Goal: Information Seeking & Learning: Learn about a topic

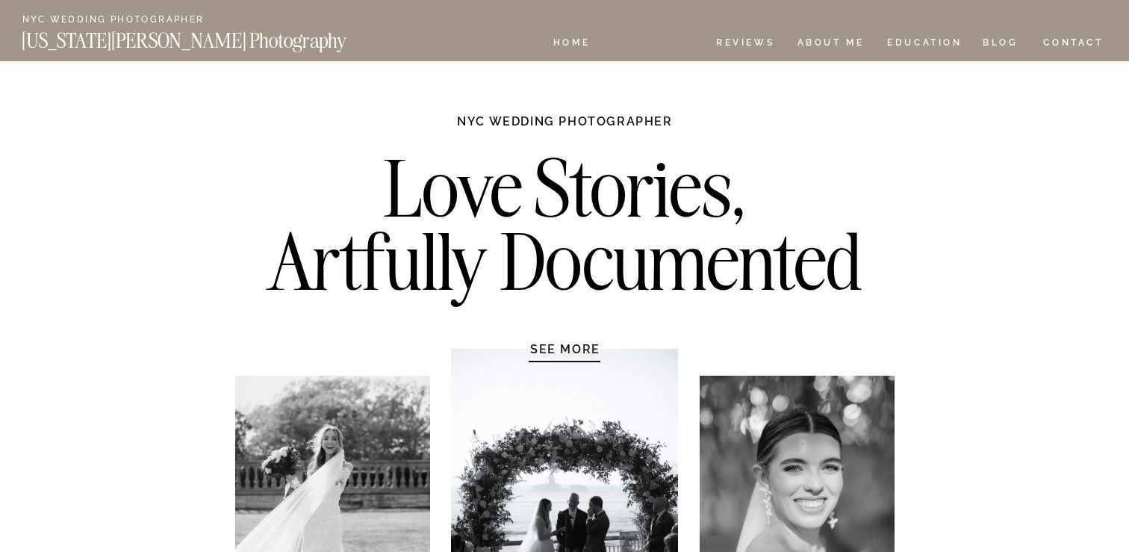
click at [664, 40] on nav "Experience" at bounding box center [653, 44] width 78 height 13
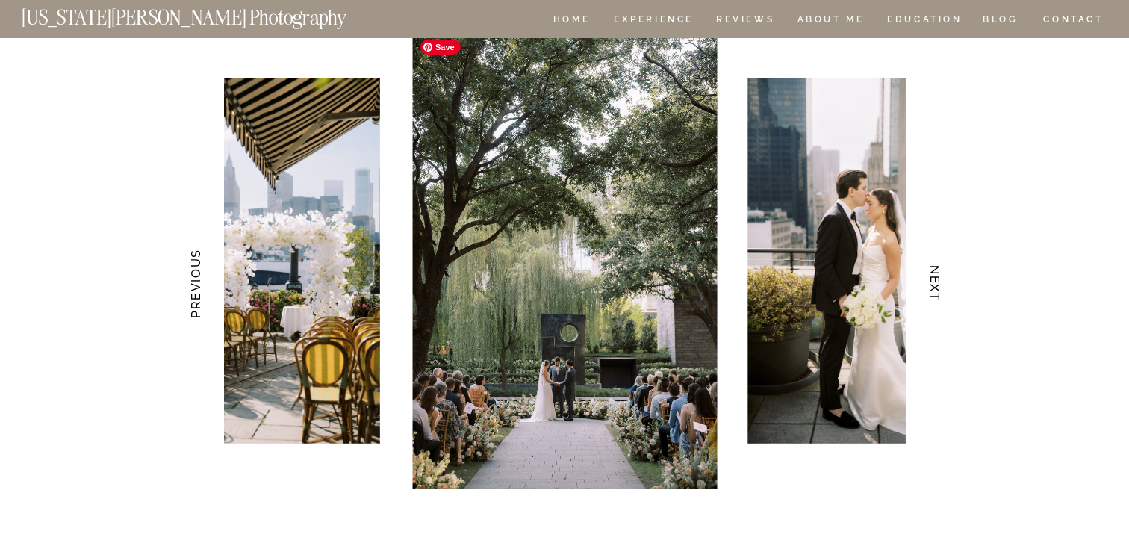
scroll to position [2970, 0]
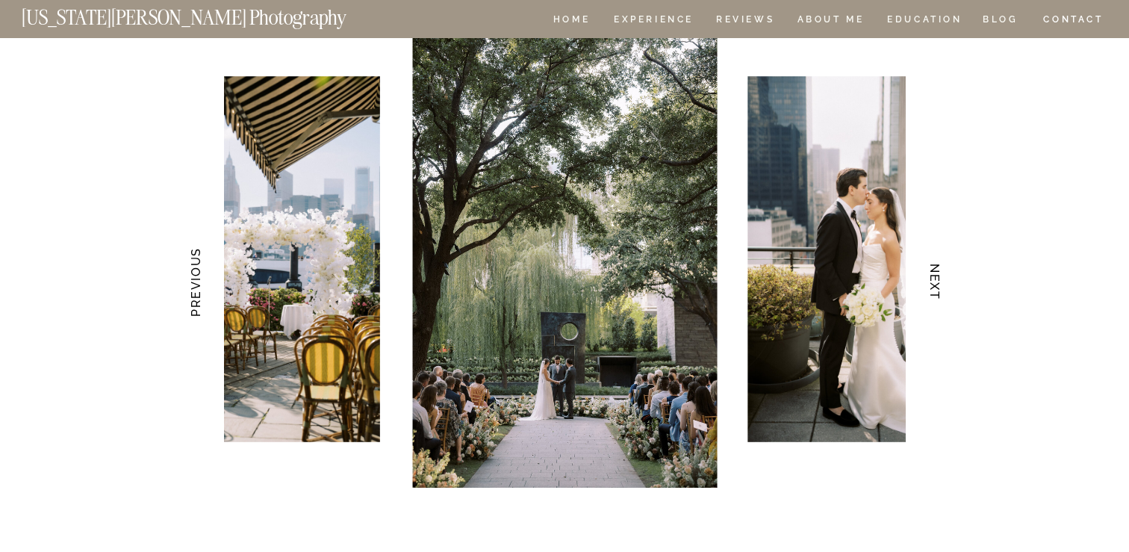
click at [941, 282] on h3 "NEXT" at bounding box center [936, 282] width 16 height 94
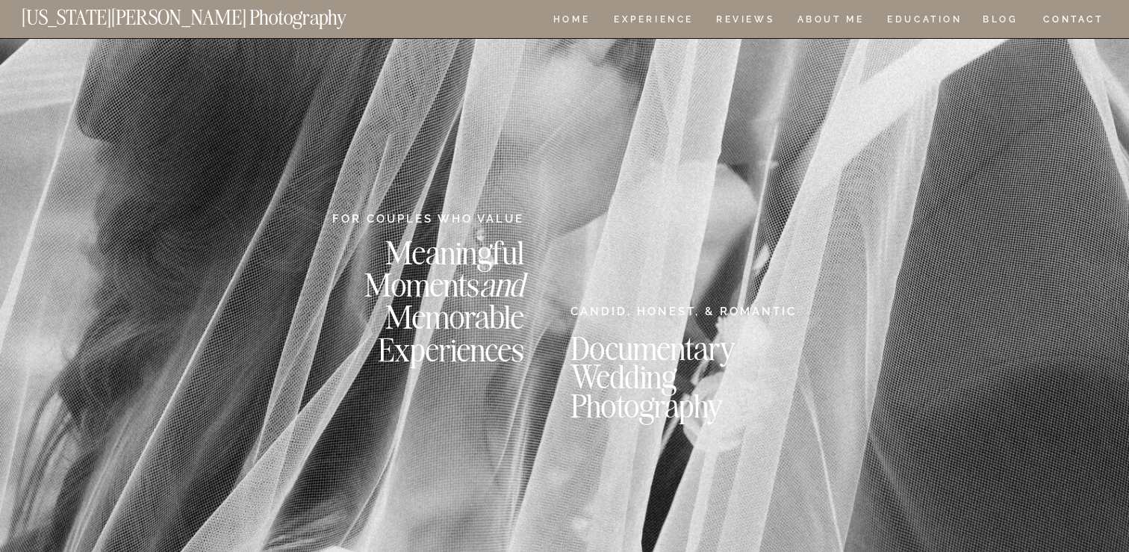
scroll to position [2970, 0]
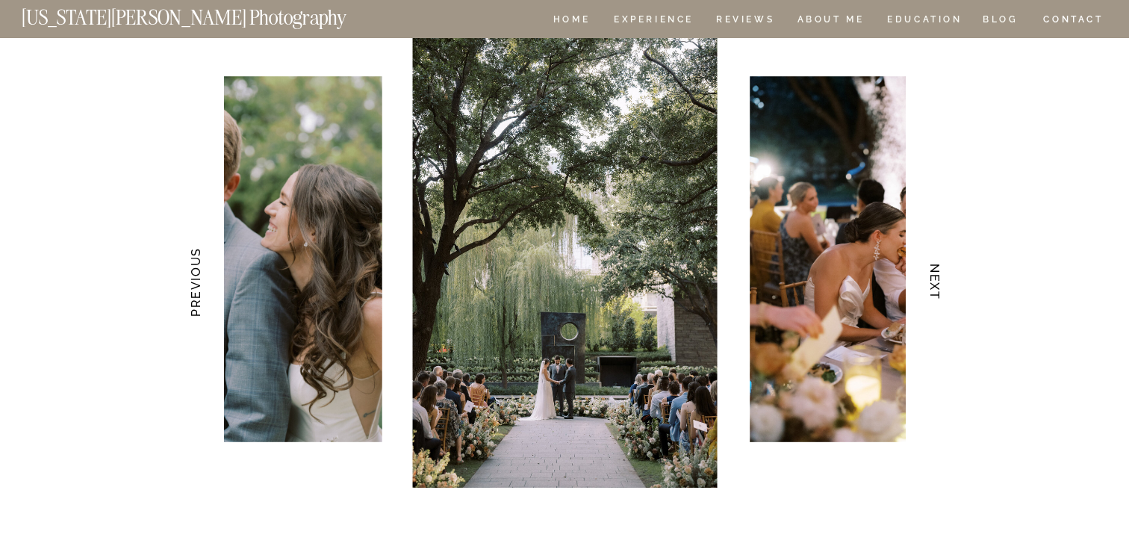
click at [931, 293] on h3 "NEXT" at bounding box center [936, 282] width 16 height 94
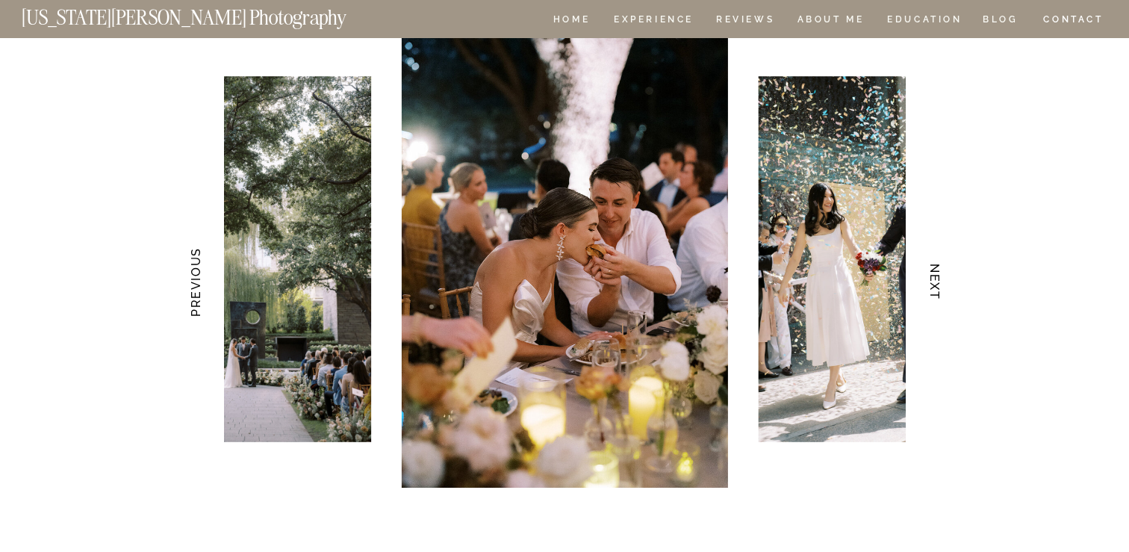
click at [931, 293] on h3 "NEXT" at bounding box center [936, 282] width 16 height 94
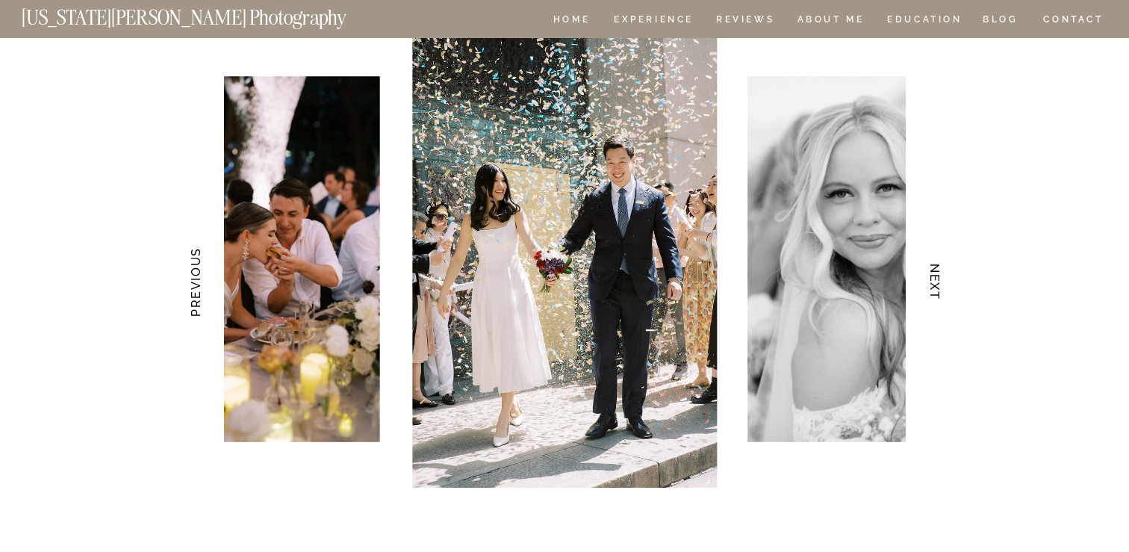
click at [931, 293] on h3 "NEXT" at bounding box center [936, 282] width 16 height 94
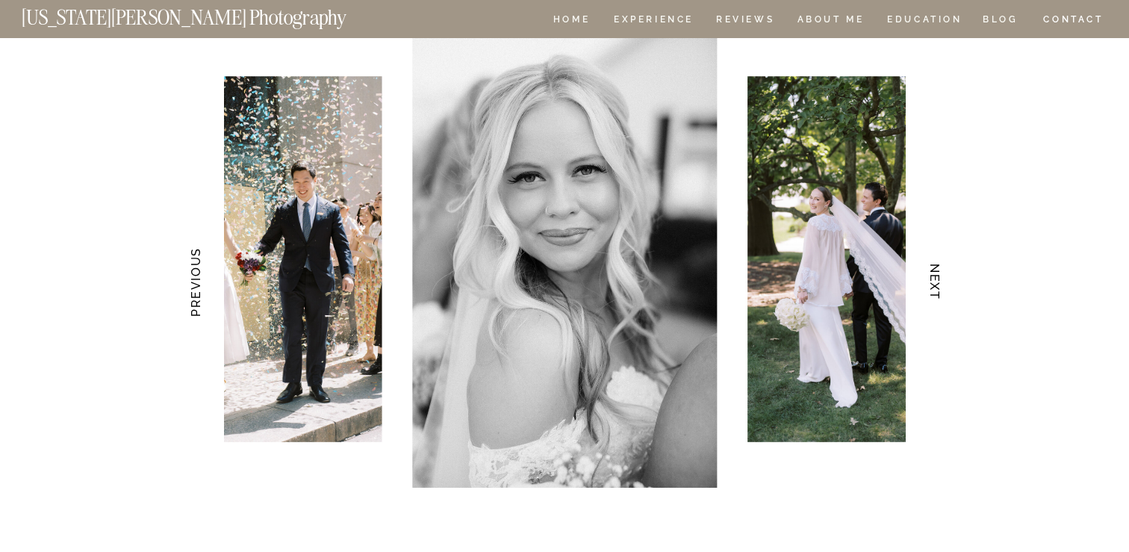
click at [931, 293] on h3 "NEXT" at bounding box center [936, 282] width 16 height 94
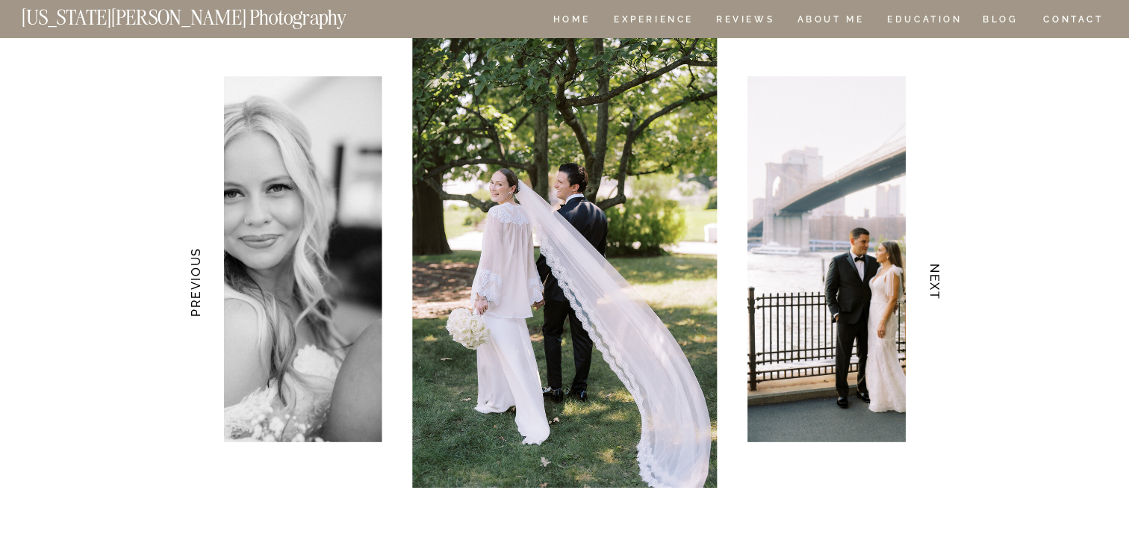
click at [931, 293] on h3 "NEXT" at bounding box center [936, 282] width 16 height 94
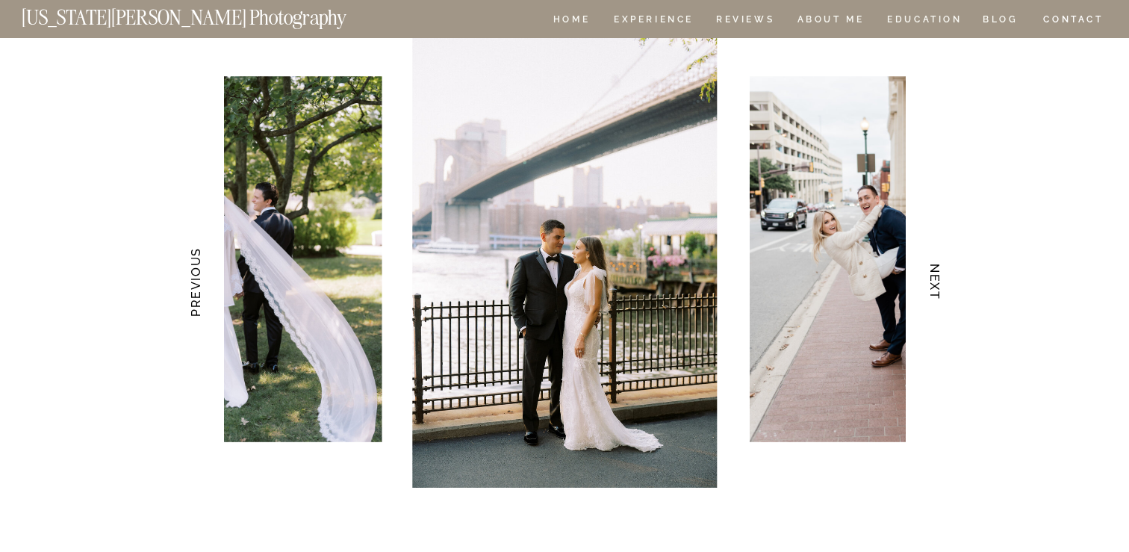
click at [931, 293] on h3 "NEXT" at bounding box center [936, 282] width 16 height 94
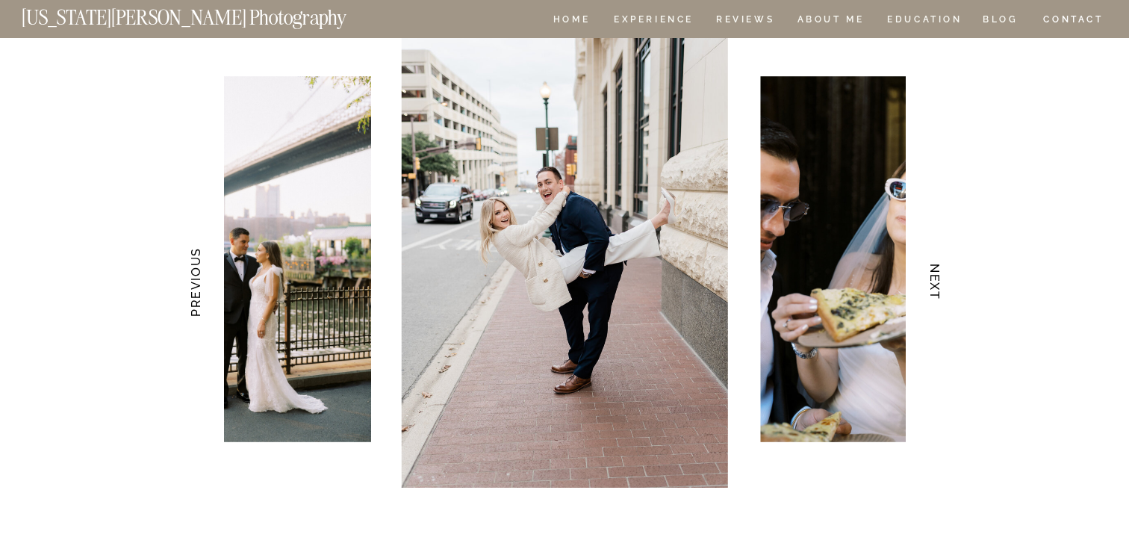
click at [931, 293] on h3 "NEXT" at bounding box center [936, 282] width 16 height 94
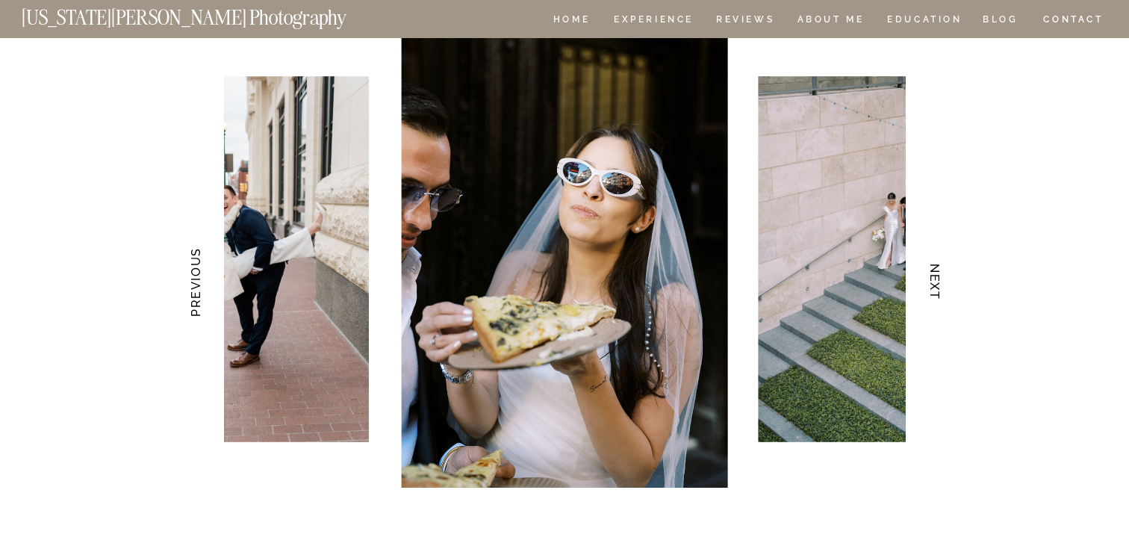
click at [936, 279] on h3 "NEXT" at bounding box center [936, 282] width 16 height 94
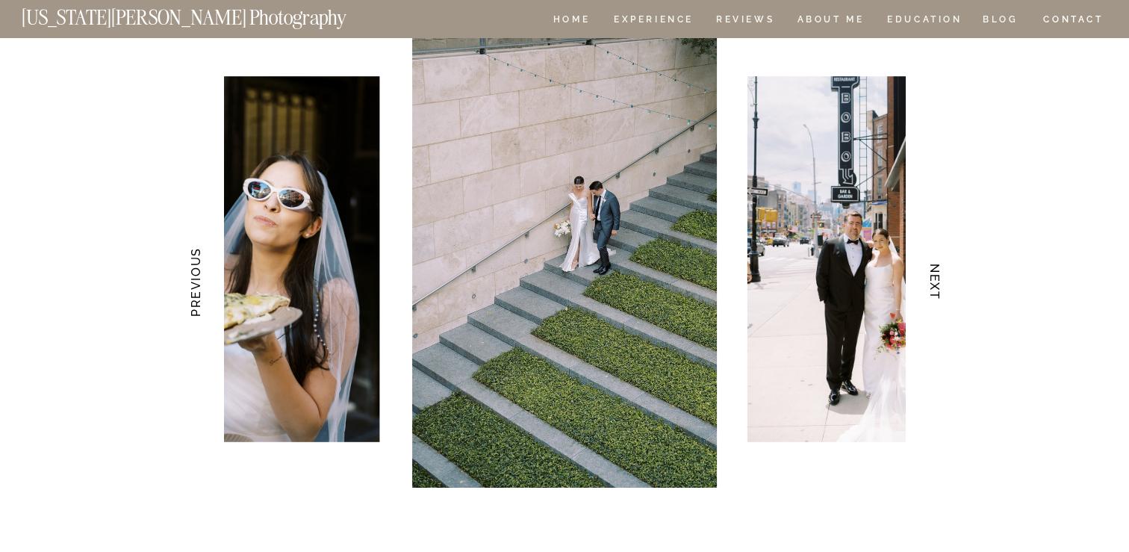
click at [936, 279] on h3 "NEXT" at bounding box center [936, 282] width 16 height 94
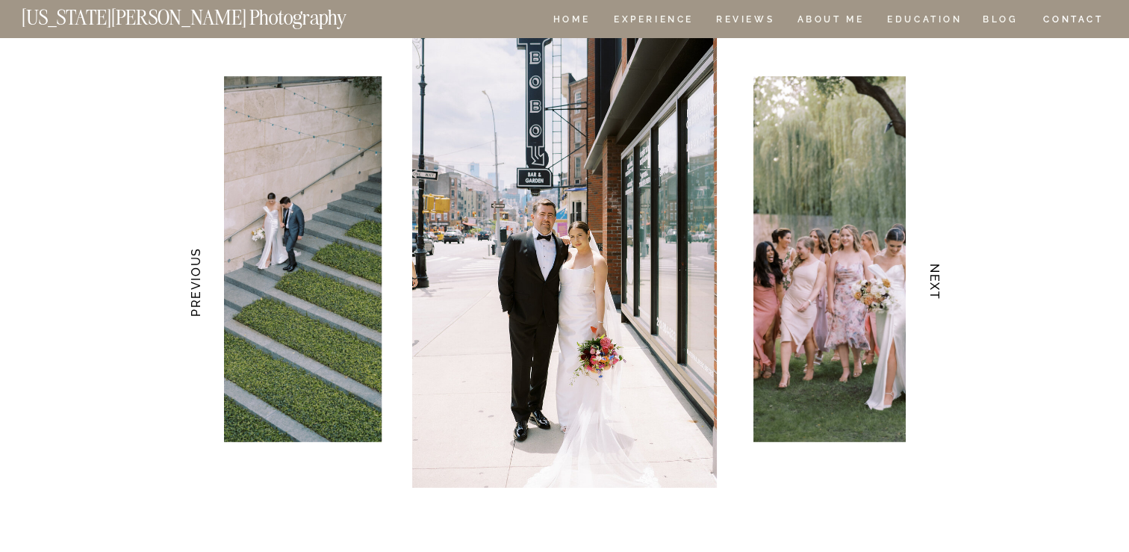
click at [936, 279] on h3 "NEXT" at bounding box center [936, 282] width 16 height 94
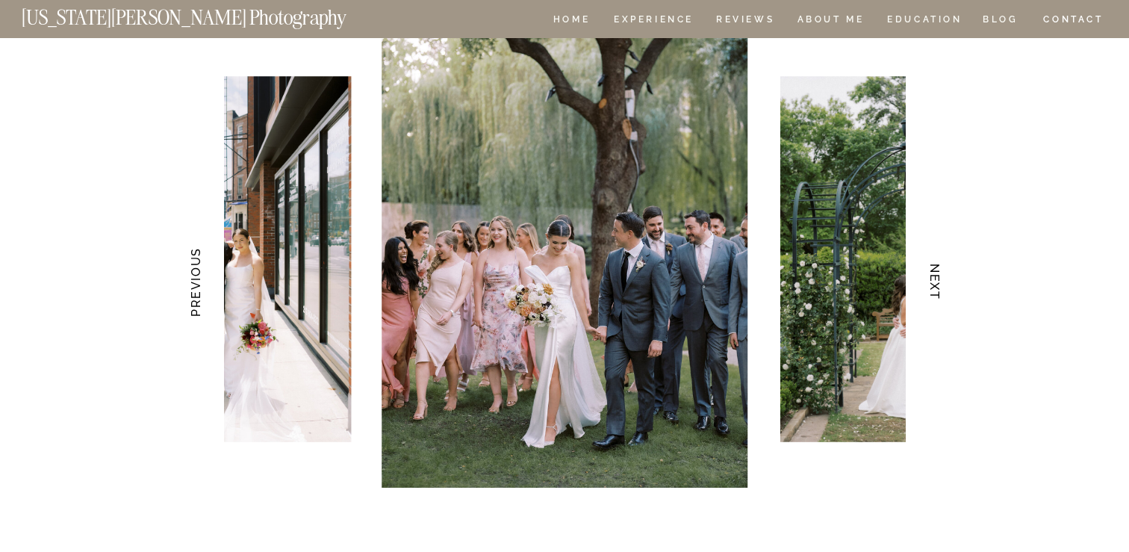
click at [936, 279] on h3 "NEXT" at bounding box center [936, 282] width 16 height 94
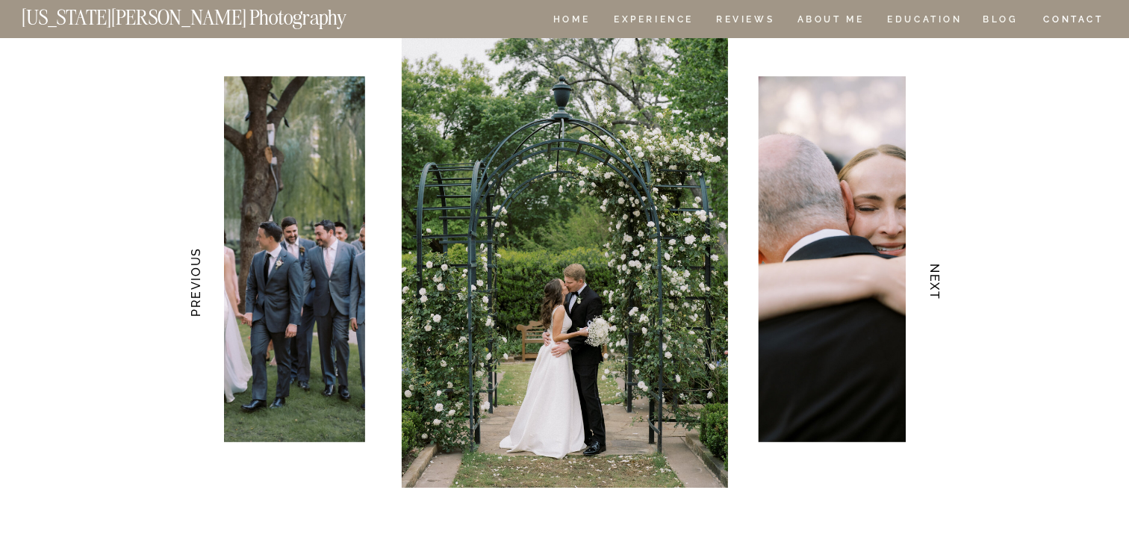
click at [936, 279] on h3 "NEXT" at bounding box center [936, 282] width 16 height 94
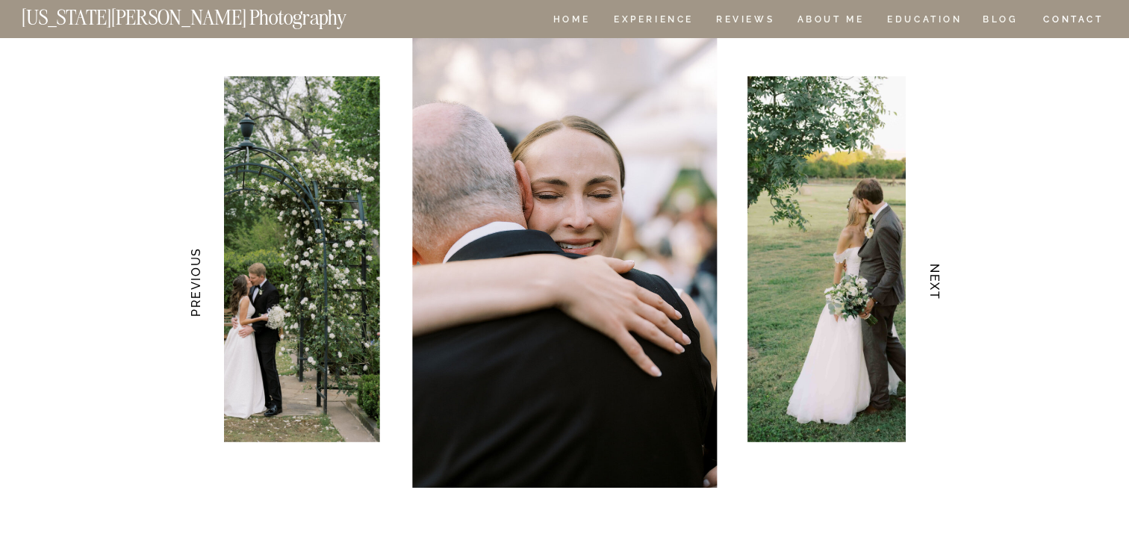
click at [936, 279] on h3 "NEXT" at bounding box center [936, 282] width 16 height 94
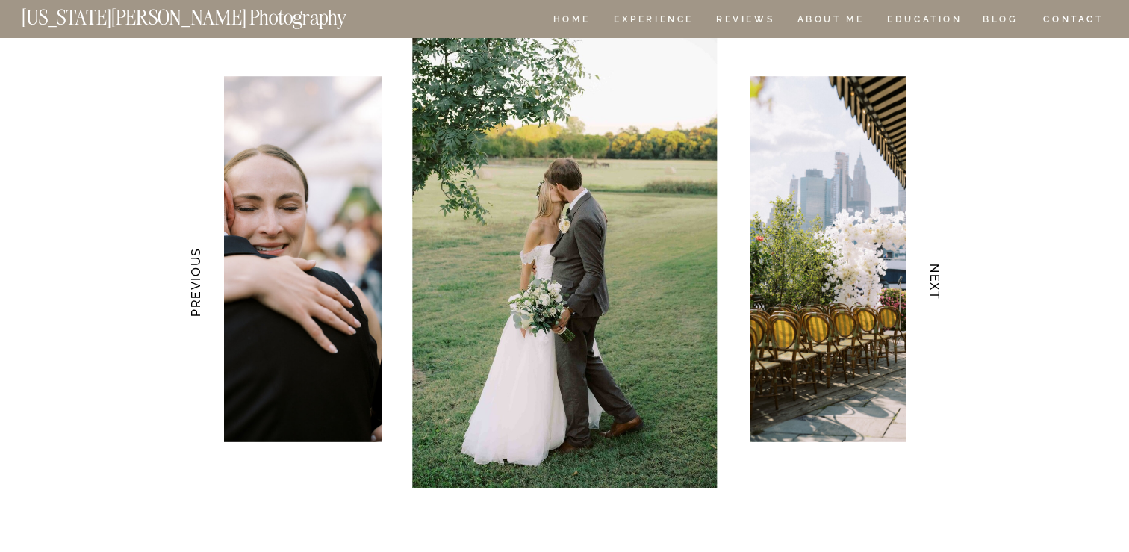
click at [936, 279] on h3 "NEXT" at bounding box center [936, 282] width 16 height 94
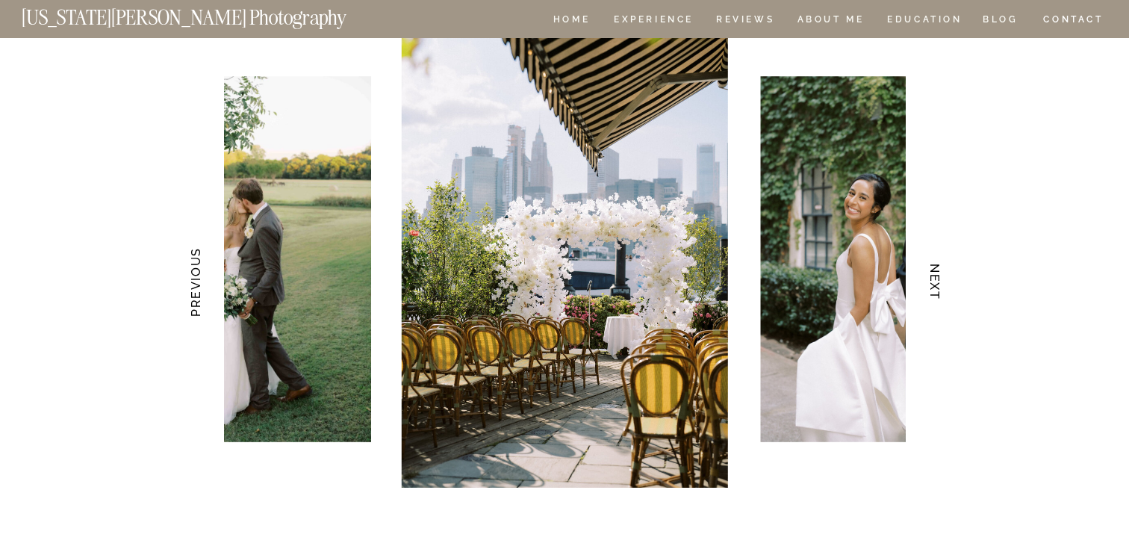
click at [936, 279] on h3 "NEXT" at bounding box center [936, 282] width 16 height 94
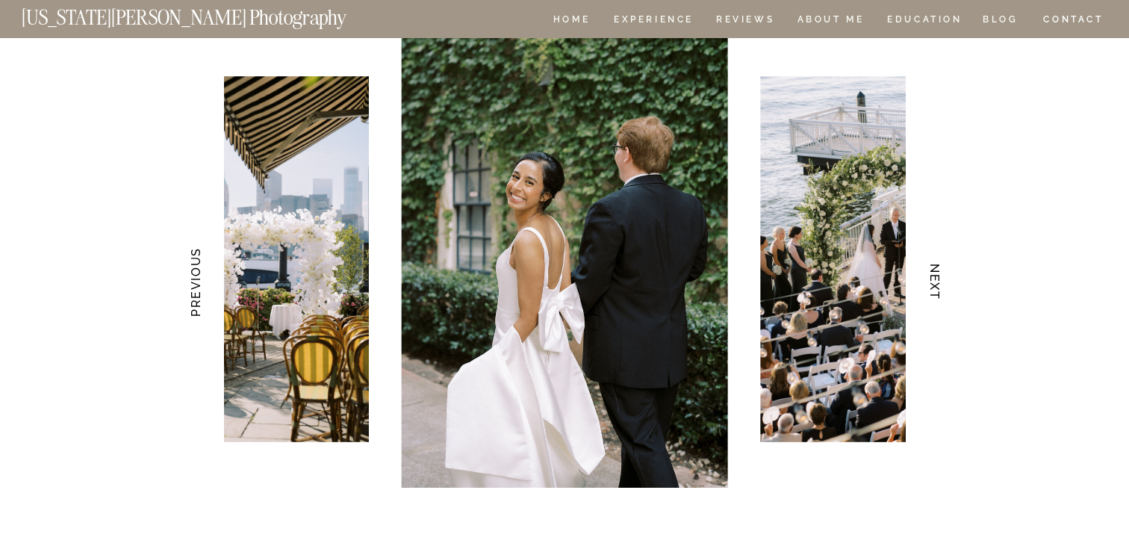
click at [936, 279] on h3 "NEXT" at bounding box center [936, 282] width 16 height 94
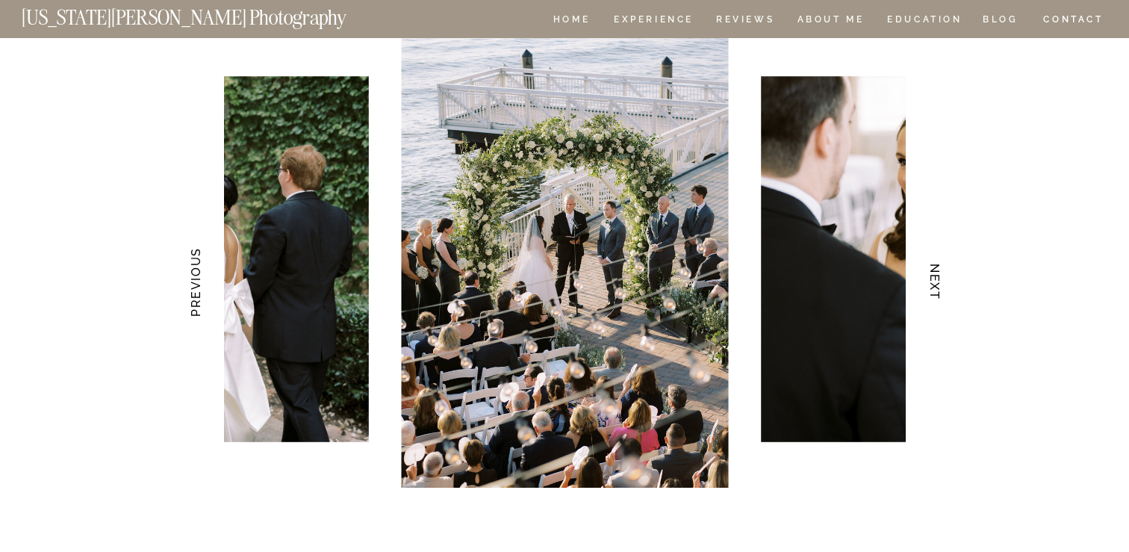
click at [936, 279] on h3 "NEXT" at bounding box center [936, 282] width 16 height 94
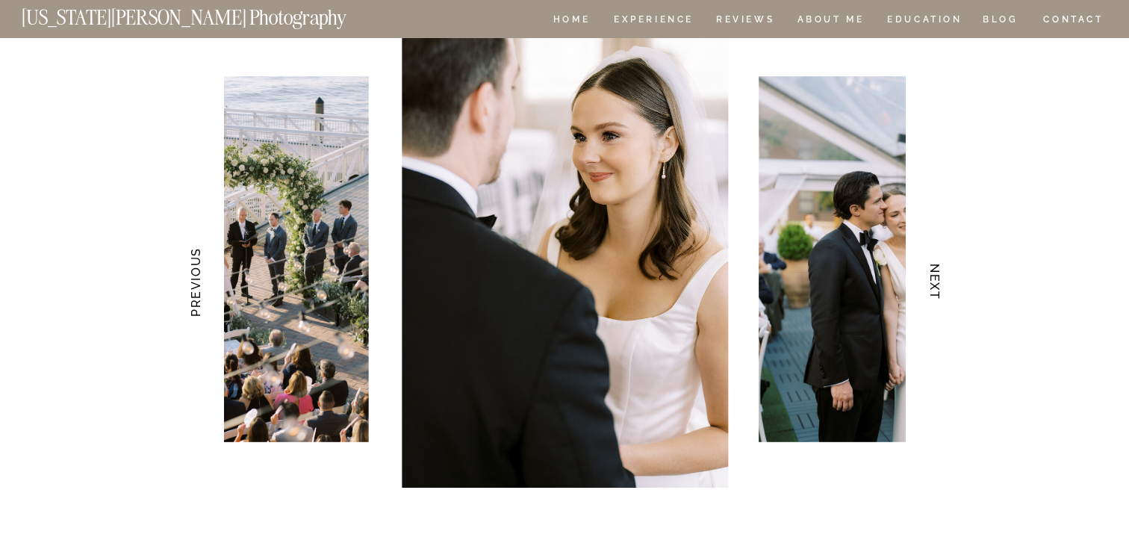
click at [936, 279] on h3 "NEXT" at bounding box center [936, 282] width 16 height 94
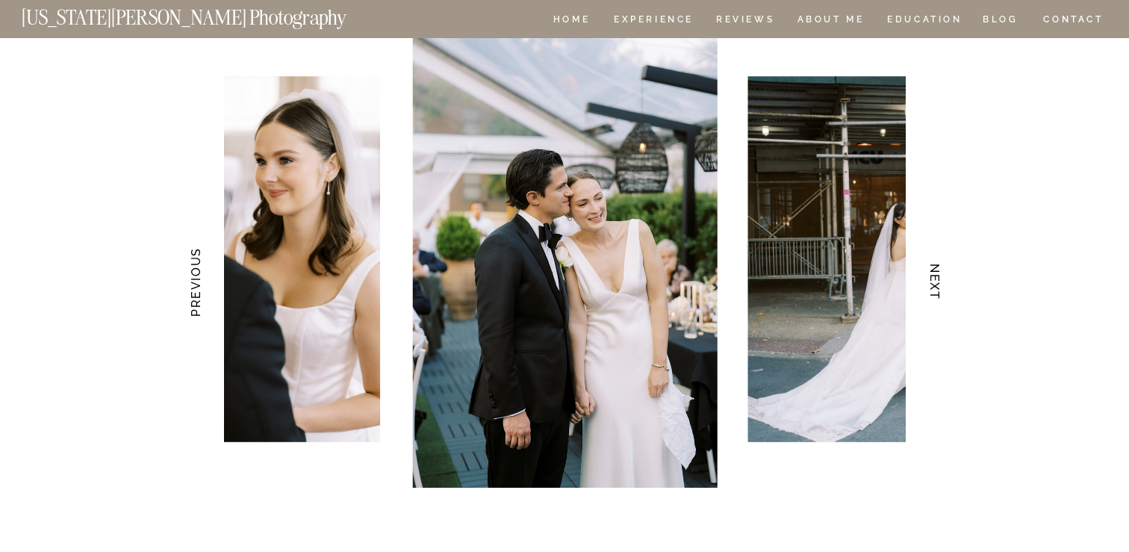
click at [936, 279] on h3 "NEXT" at bounding box center [936, 282] width 16 height 94
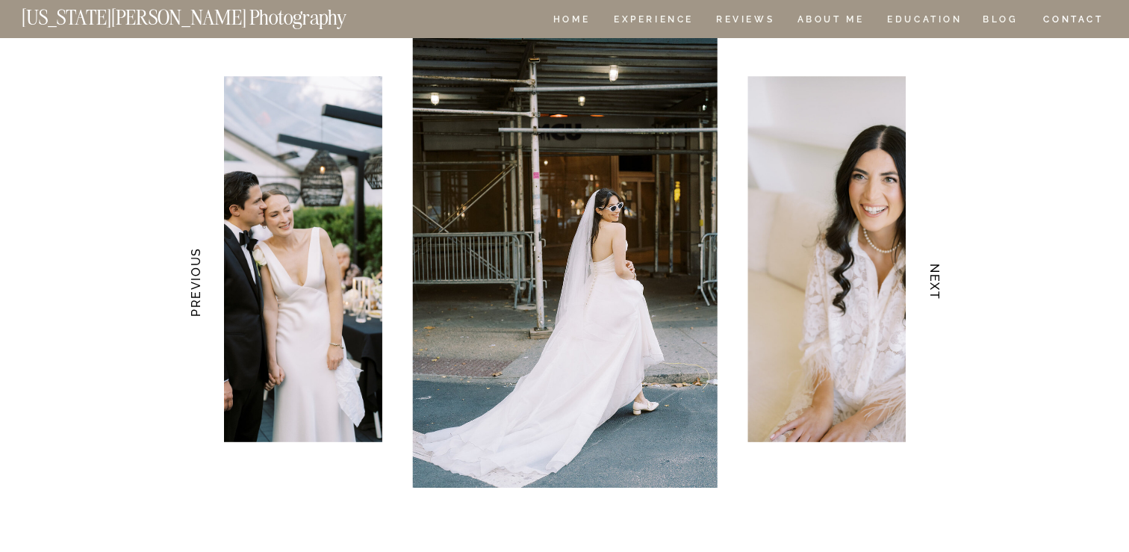
click at [936, 279] on h3 "NEXT" at bounding box center [936, 282] width 16 height 94
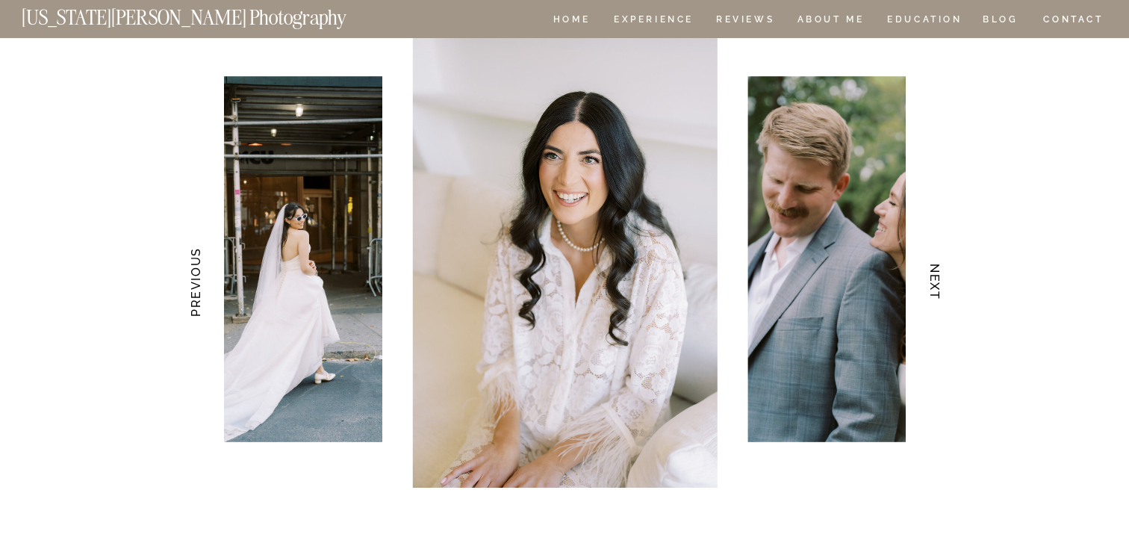
click at [936, 279] on h3 "NEXT" at bounding box center [936, 282] width 16 height 94
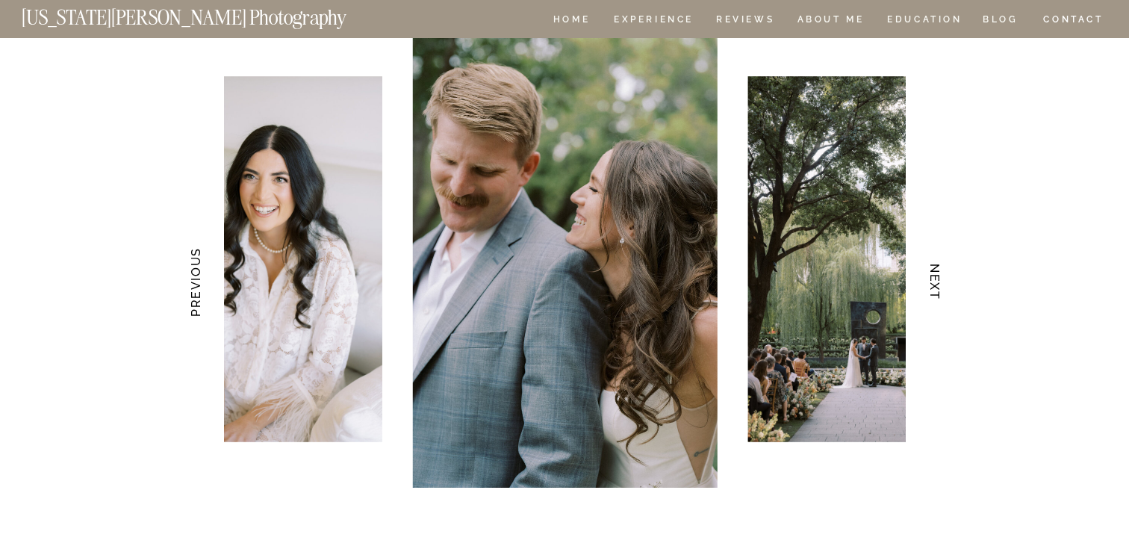
click at [936, 279] on h3 "NEXT" at bounding box center [936, 282] width 16 height 94
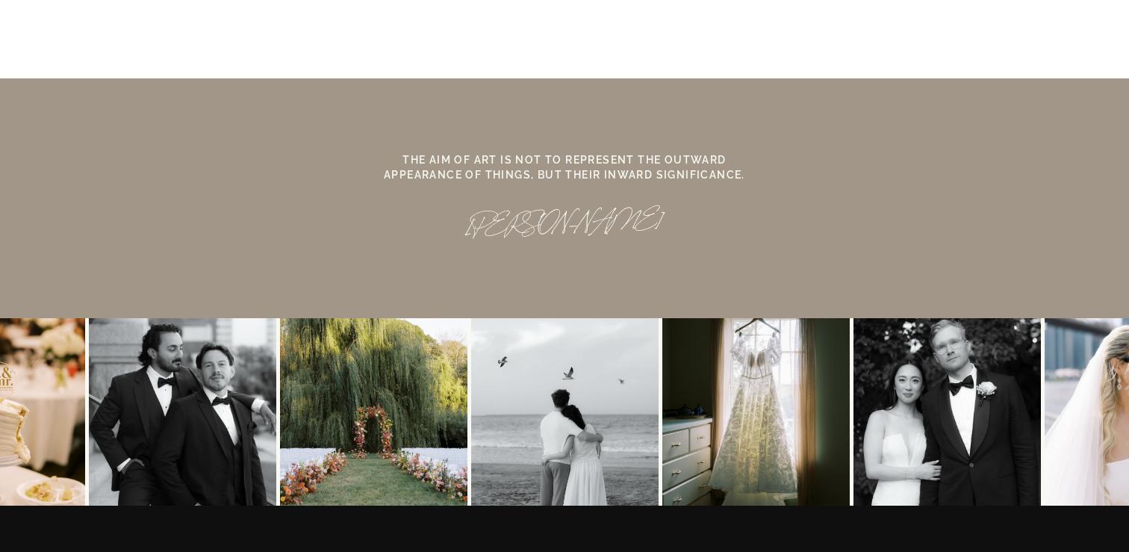
scroll to position [13729, 0]
